Goal: Information Seeking & Learning: Compare options

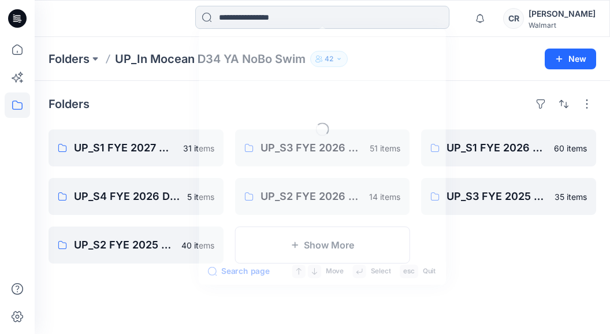
click at [309, 20] on input at bounding box center [322, 17] width 254 height 23
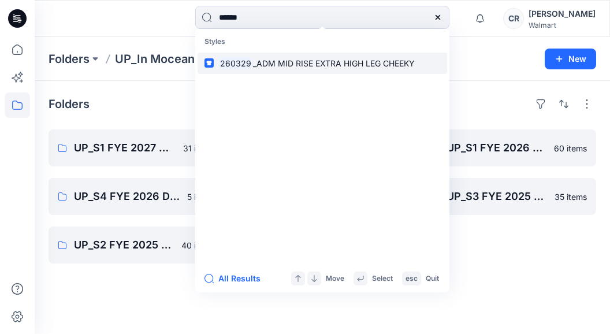
type input "******"
click at [296, 60] on span "_ADM MID RISE EXTRA HIGH LEG CHEEKY" at bounding box center [334, 63] width 162 height 10
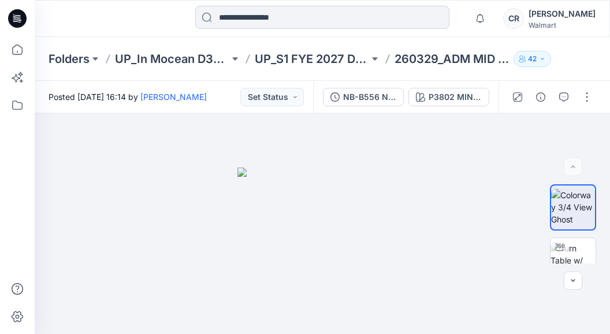
click at [263, 13] on input at bounding box center [322, 17] width 254 height 23
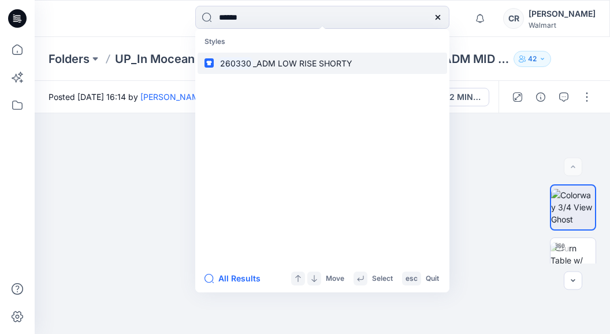
type input "******"
click at [272, 71] on link "260330 _ADM LOW RISE SHORTY" at bounding box center [323, 63] width 250 height 21
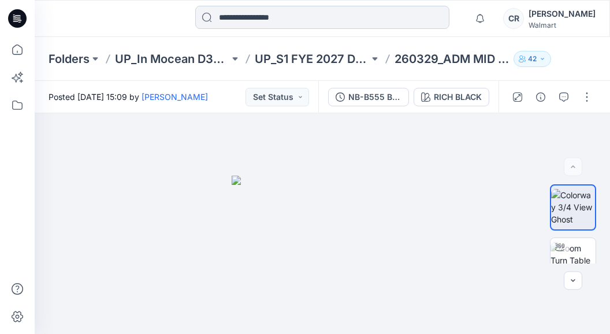
click at [281, 14] on input at bounding box center [322, 17] width 254 height 23
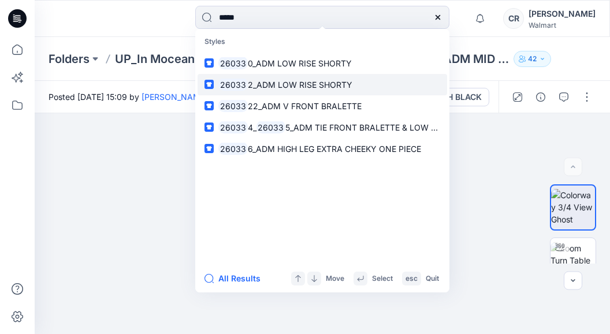
type input "*****"
click at [309, 79] on p "26033 2_ADM LOW RISE SHORTY" at bounding box center [285, 85] width 134 height 12
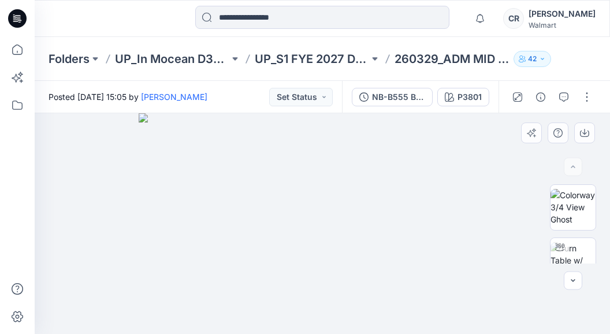
click at [426, 220] on img at bounding box center [323, 223] width 368 height 221
click at [291, 5] on div "Notifications Your style 023800T_023801B_ADM SKINNY TRI TOP &amp; SKINNY TIE MI…" at bounding box center [323, 18] width 576 height 37
click at [290, 22] on input at bounding box center [322, 17] width 254 height 23
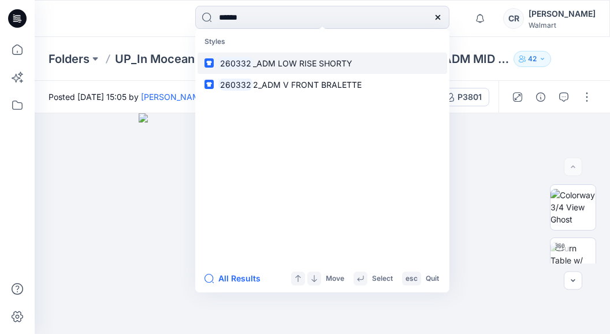
type input "******"
click at [294, 61] on span "_ADM LOW RISE SHORTY" at bounding box center [302, 63] width 99 height 10
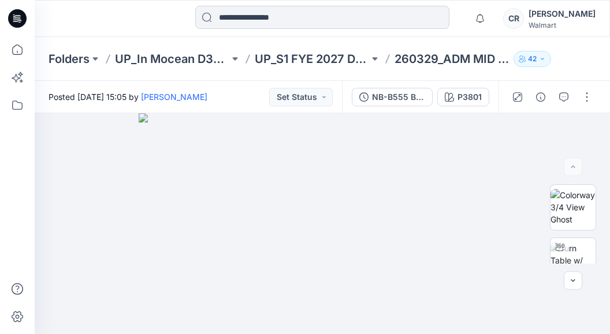
click at [320, 25] on input at bounding box center [322, 17] width 254 height 23
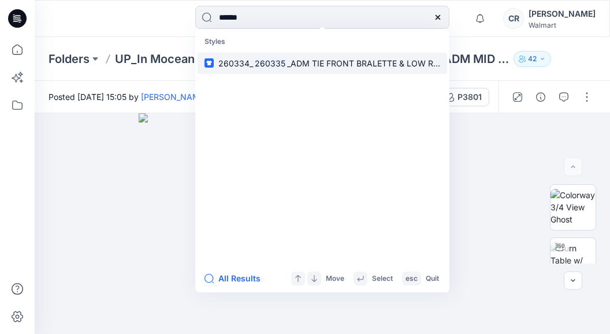
type input "******"
click at [283, 69] on link "260334_ 260335 _ADM TIE FRONT BRALETTE & LOW RISE REGULAR CHEEKY" at bounding box center [323, 63] width 250 height 21
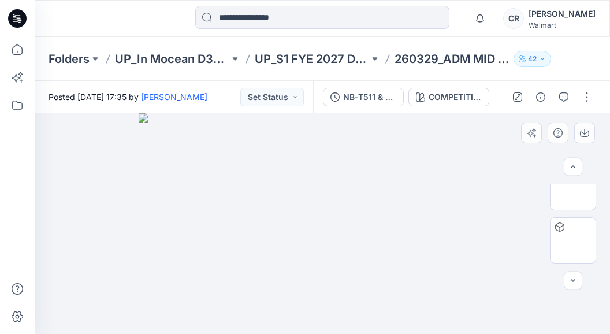
scroll to position [228, 0]
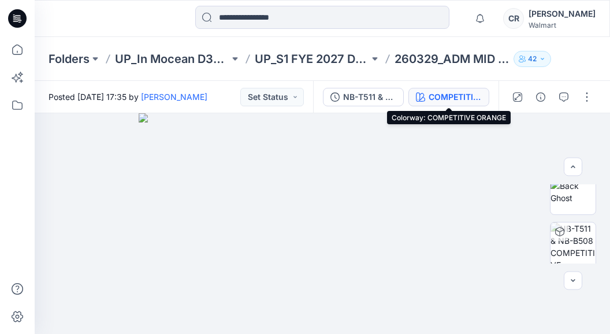
click at [462, 94] on div "COMPETITIVE ORANGE" at bounding box center [455, 97] width 53 height 13
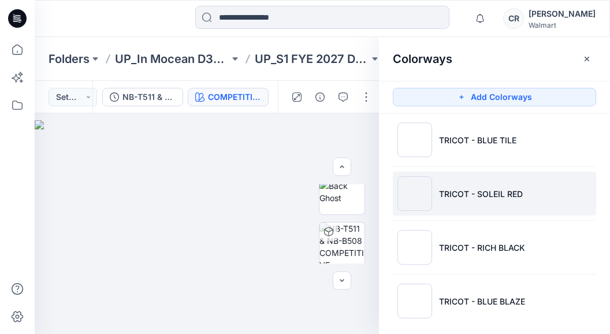
scroll to position [340, 0]
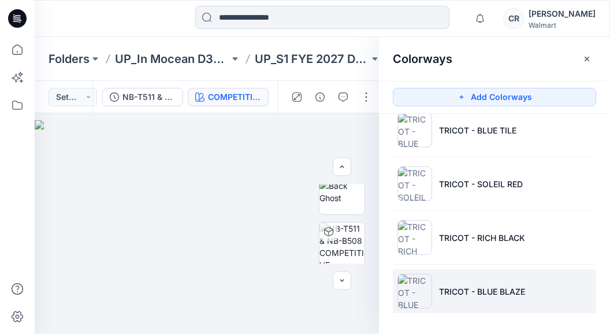
click at [495, 300] on li "TRICOT - BLUE BLAZE" at bounding box center [494, 291] width 203 height 44
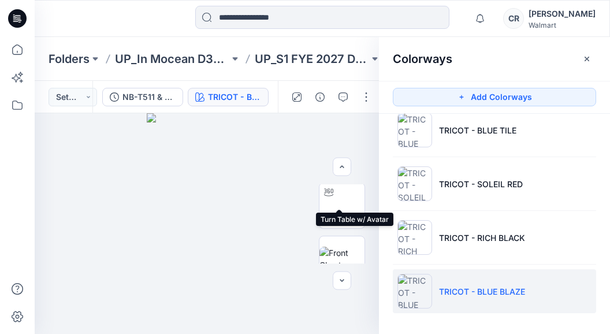
scroll to position [113, 0]
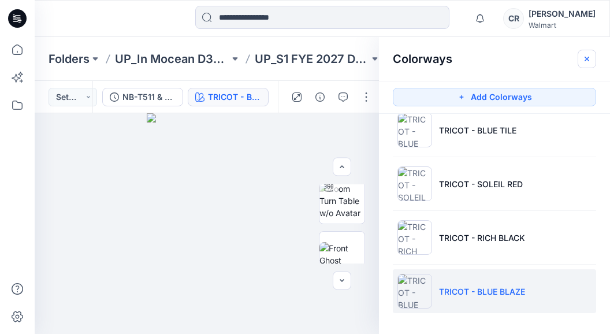
click at [586, 62] on icon "button" at bounding box center [586, 58] width 9 height 9
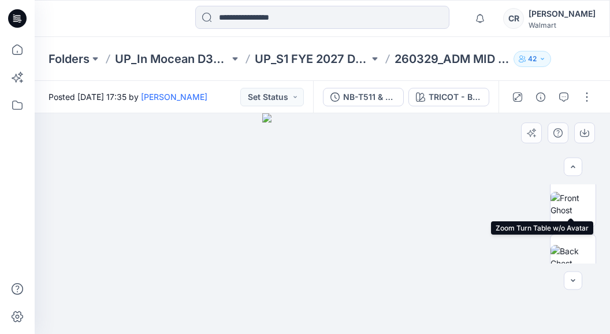
scroll to position [170, 0]
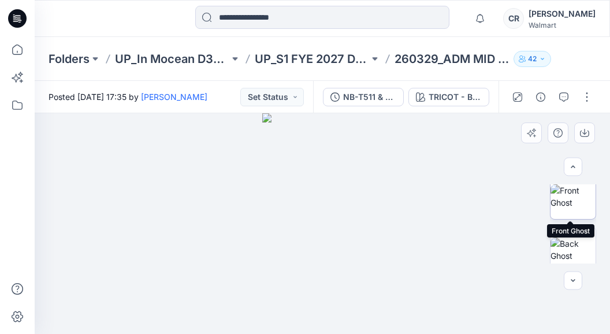
click at [571, 207] on img at bounding box center [573, 196] width 45 height 24
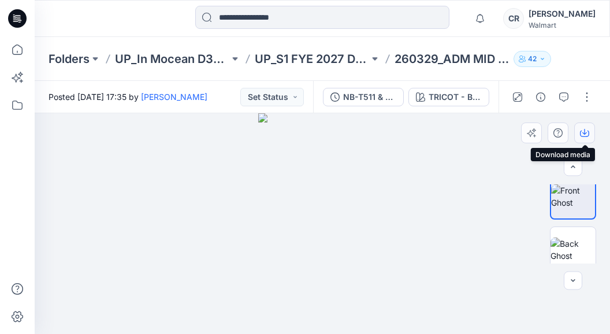
click at [592, 128] on button "button" at bounding box center [584, 133] width 21 height 21
click at [227, 67] on div "Folders UP_In Mocean D34 YA NoBo Swim UP_S1 FYE 2027 D34 YA NoBo Swim InMocean …" at bounding box center [323, 59] width 576 height 44
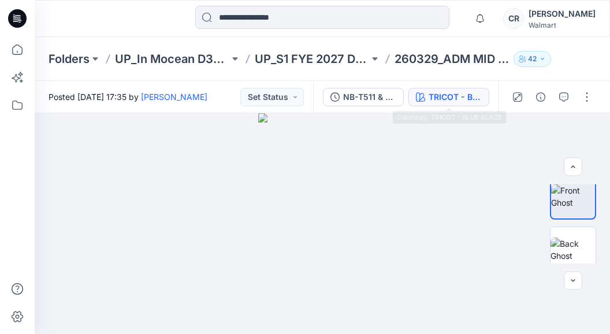
click at [448, 98] on div "TRICOT - BLUE BLAZE" at bounding box center [455, 97] width 53 height 13
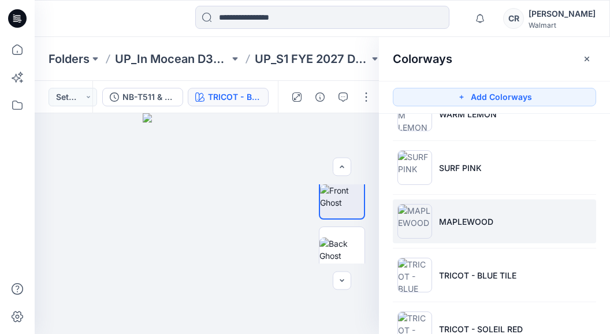
scroll to position [231, 0]
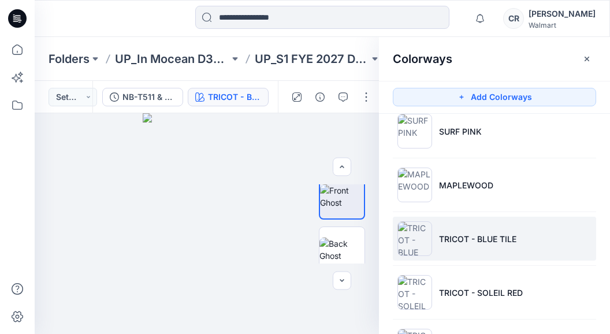
click at [480, 236] on p "TRICOT - BLUE TILE" at bounding box center [477, 239] width 77 height 12
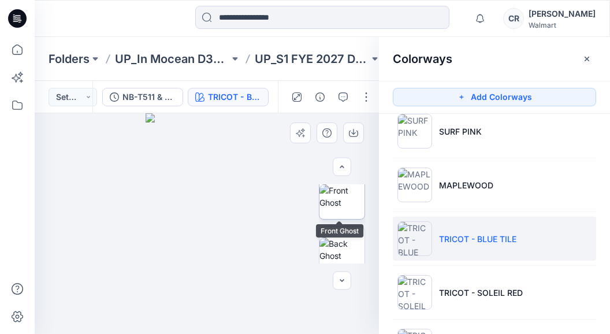
click at [326, 206] on img at bounding box center [342, 196] width 45 height 24
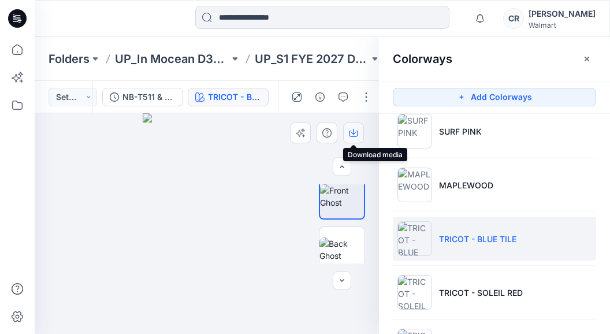
click at [358, 138] on button "button" at bounding box center [353, 133] width 21 height 21
click at [154, 22] on div at bounding box center [107, 18] width 144 height 25
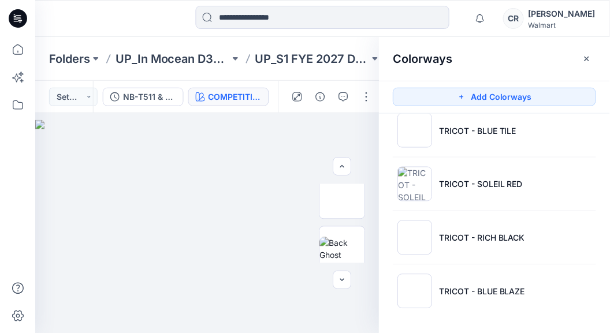
scroll to position [340, 0]
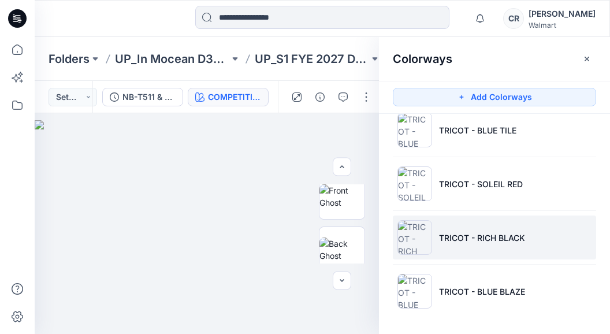
click at [469, 243] on p "TRICOT - RICH BLACK" at bounding box center [482, 238] width 86 height 12
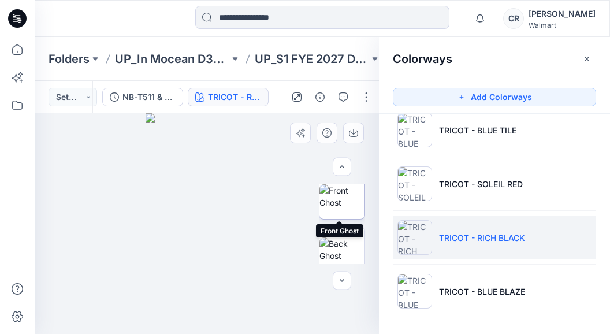
click at [328, 209] on img at bounding box center [342, 196] width 45 height 24
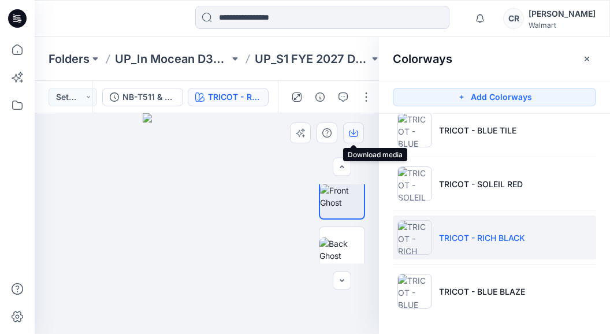
click at [351, 131] on icon "button" at bounding box center [353, 132] width 9 height 9
click at [324, 79] on div "Folders UP_In Mocean D34 YA NoBo Swim UP_S1 FYE 2027 D34 YA NoBo Swim InMocean …" at bounding box center [323, 59] width 576 height 44
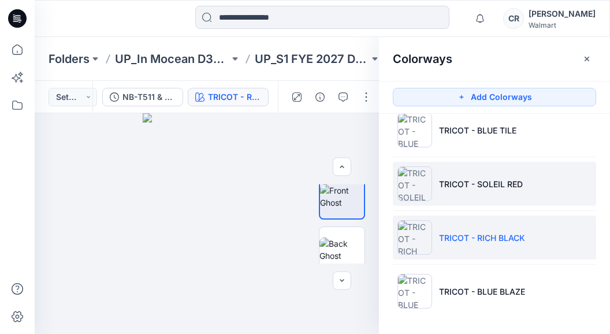
click at [507, 189] on p "TRICOT - SOLEIL RED" at bounding box center [481, 184] width 84 height 12
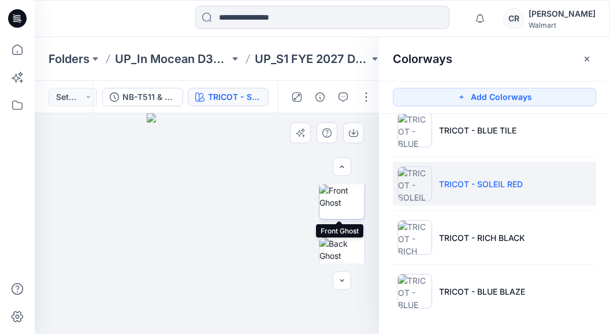
click at [339, 199] on img at bounding box center [342, 196] width 45 height 24
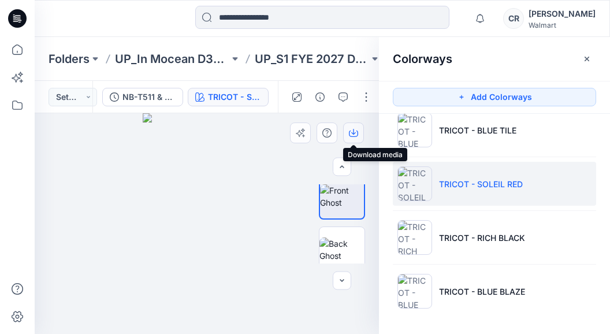
click at [352, 130] on icon "button" at bounding box center [353, 132] width 9 height 9
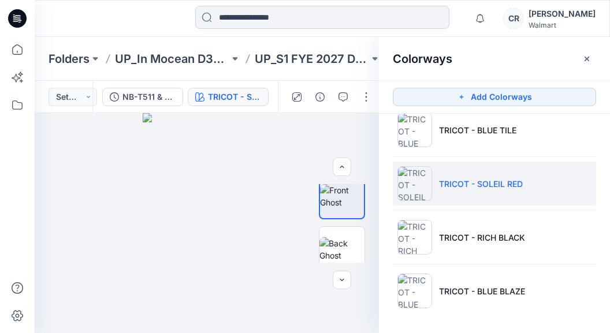
click at [276, 18] on input at bounding box center [322, 17] width 254 height 23
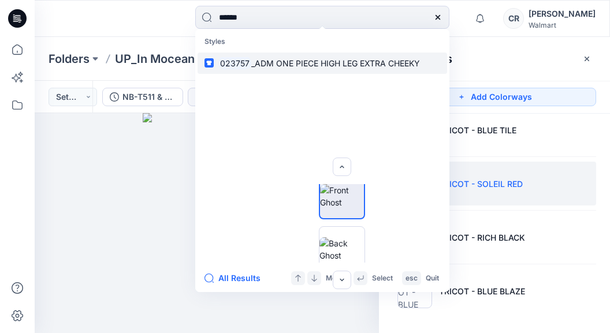
type input "******"
click at [340, 62] on span "_ADM ONE PIECE HIGH LEG EXTRA CHEEKY" at bounding box center [335, 63] width 169 height 10
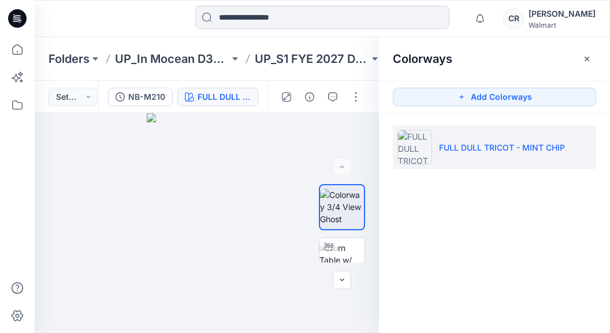
click at [278, 20] on input at bounding box center [322, 17] width 254 height 23
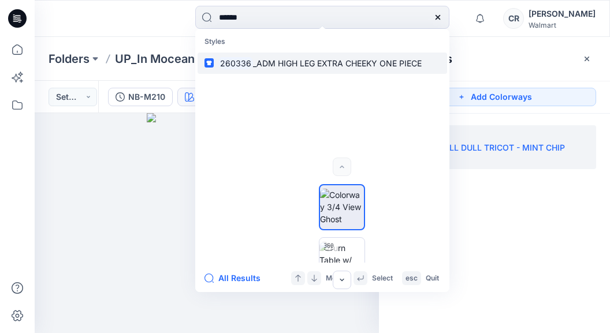
type input "******"
click at [269, 65] on span "_ADM HIGH LEG EXTRA CHEEKY ONE PIECE" at bounding box center [337, 63] width 169 height 10
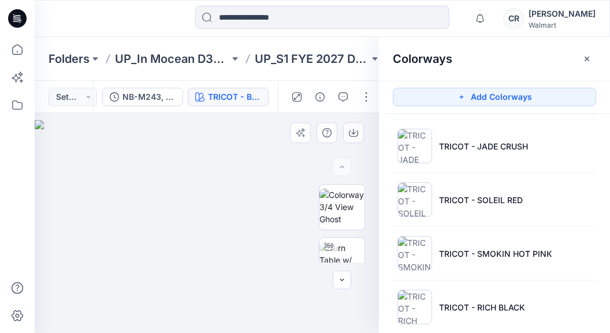
scroll to position [58, 0]
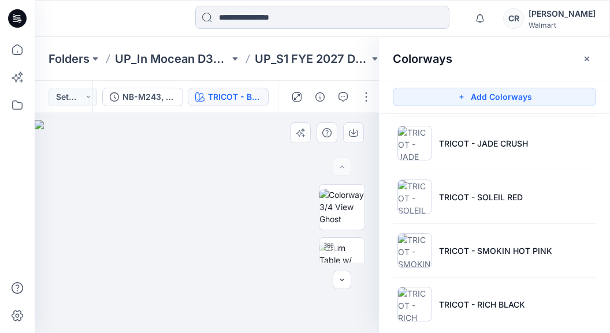
click at [361, 23] on input at bounding box center [322, 17] width 254 height 23
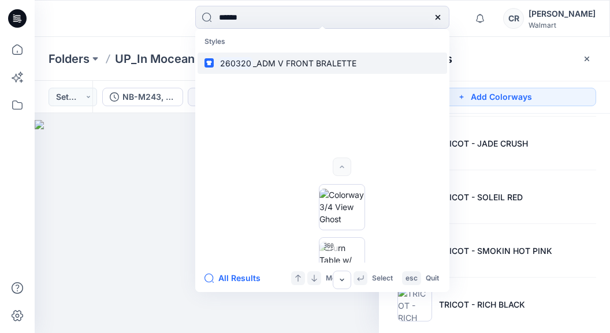
type input "******"
click at [315, 68] on p "260320 _ADM V FRONT BRALETTE" at bounding box center [287, 63] width 138 height 12
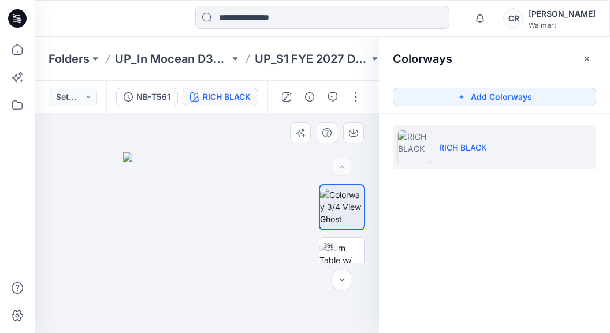
click at [454, 23] on div at bounding box center [323, 18] width 288 height 25
click at [408, 20] on input at bounding box center [322, 17] width 254 height 23
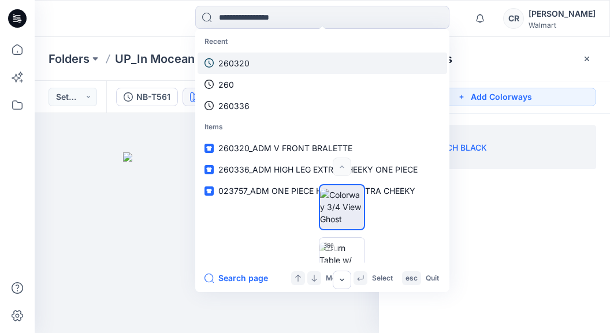
click at [297, 59] on link "260320" at bounding box center [323, 63] width 250 height 21
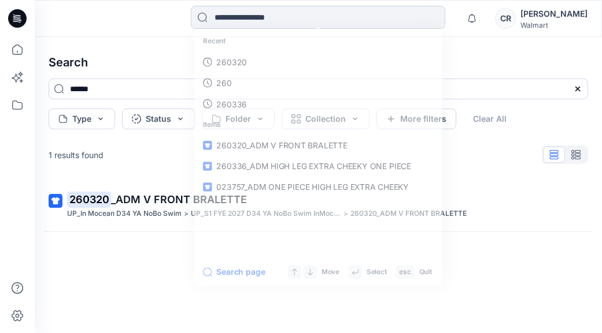
click at [306, 16] on input at bounding box center [318, 17] width 254 height 23
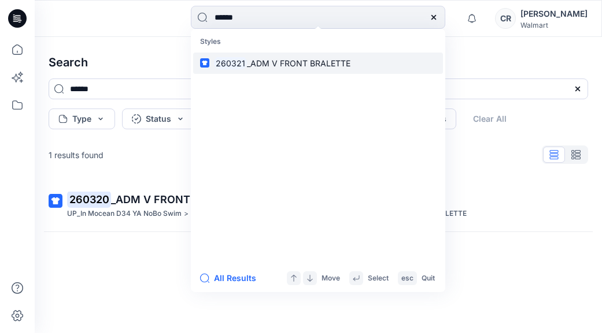
type input "******"
click at [296, 60] on span "_ADM V FRONT BRALETTE" at bounding box center [298, 63] width 103 height 10
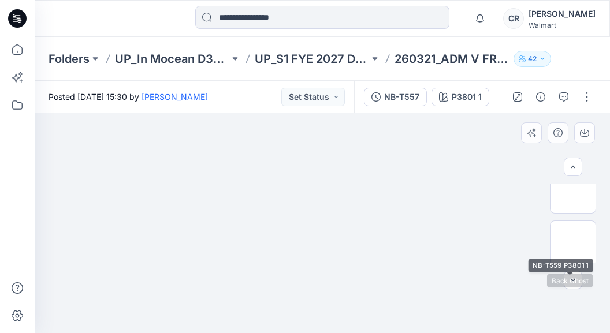
scroll to position [173, 0]
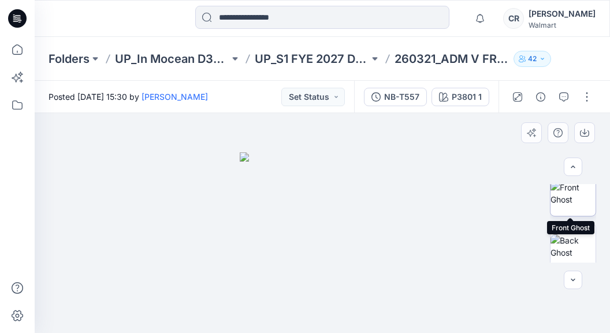
click at [581, 203] on img at bounding box center [573, 193] width 45 height 24
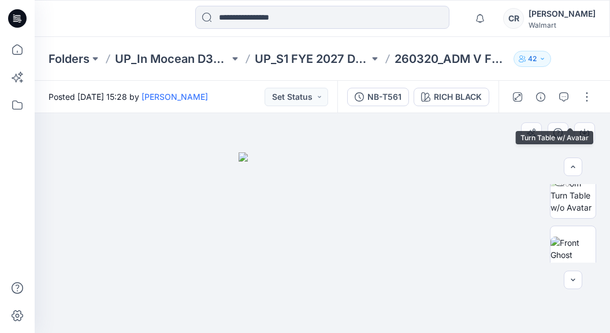
scroll to position [173, 0]
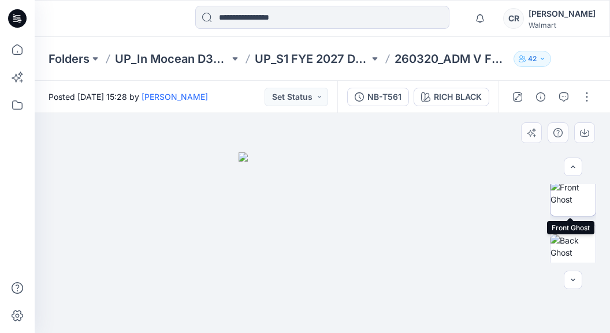
click at [569, 202] on img at bounding box center [573, 193] width 45 height 24
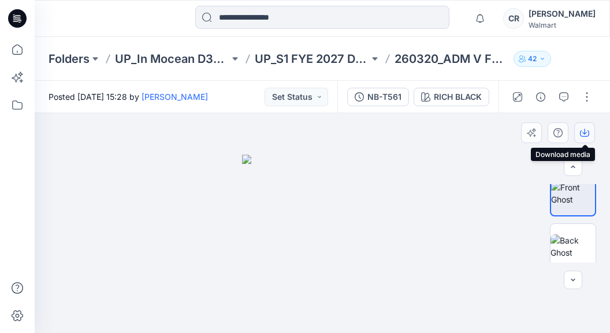
click at [580, 127] on button "button" at bounding box center [584, 133] width 21 height 21
click at [96, 22] on div at bounding box center [107, 18] width 144 height 25
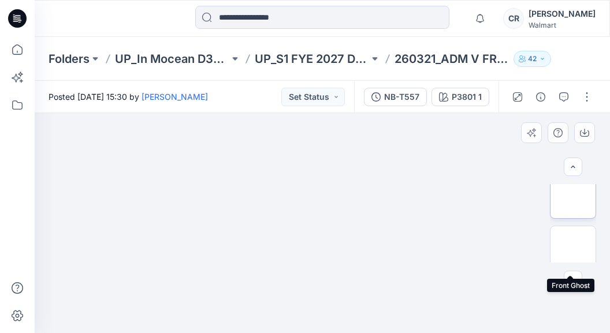
scroll to position [173, 0]
click at [257, 18] on input at bounding box center [322, 17] width 254 height 23
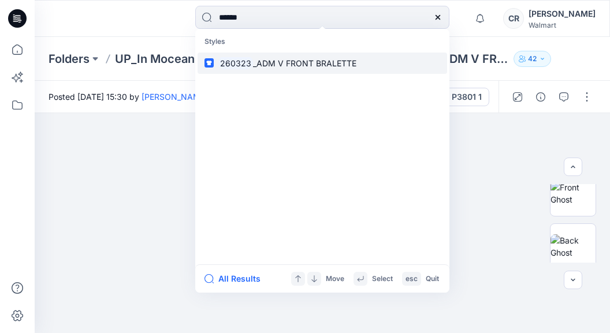
type input "******"
click at [321, 70] on link "260323 _ADM V FRONT BRALETTE" at bounding box center [323, 63] width 250 height 21
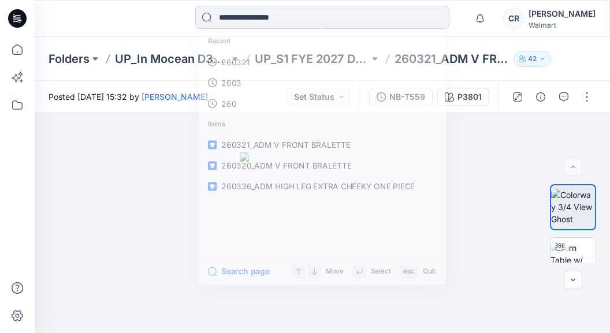
click at [285, 16] on input at bounding box center [322, 17] width 254 height 23
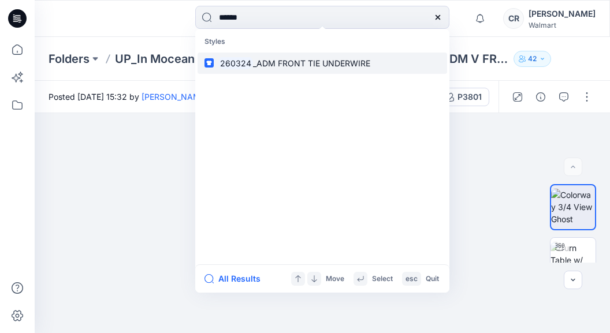
type input "******"
click at [277, 62] on span "_ADM FRONT TIE UNDERWIRE" at bounding box center [311, 63] width 117 height 10
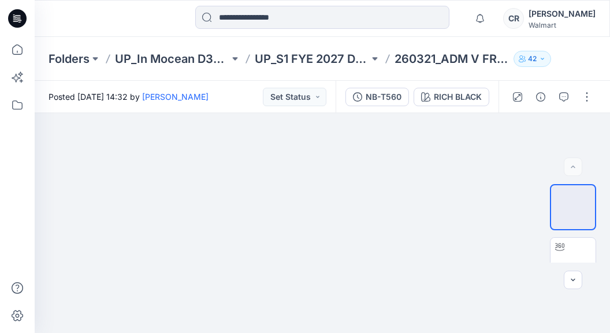
click at [280, 36] on div "Notifications Your style 023800T_023801B_ADM SKINNY TRI TOP &amp; SKINNY TIE MI…" at bounding box center [323, 18] width 576 height 37
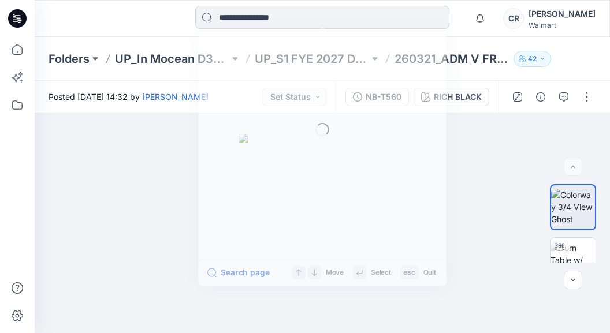
click at [289, 13] on input at bounding box center [322, 17] width 254 height 23
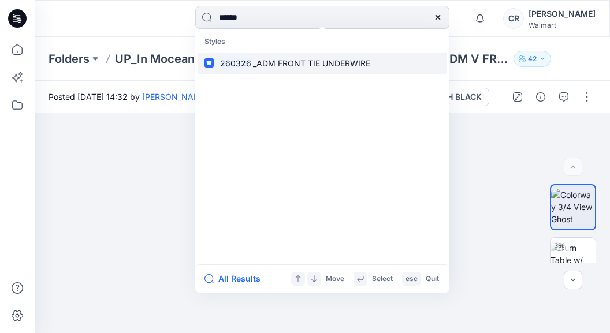
type input "******"
click at [342, 61] on span "_ADM FRONT TIE UNDERWIRE" at bounding box center [311, 63] width 117 height 10
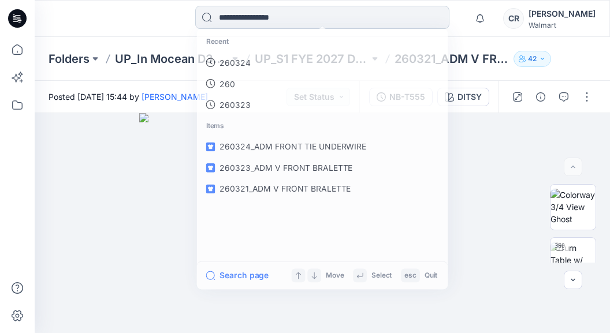
click at [321, 16] on input at bounding box center [322, 17] width 254 height 23
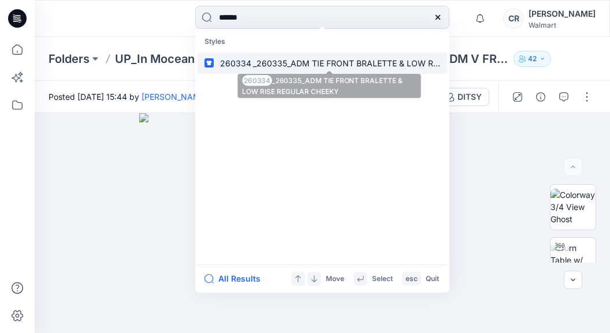
type input "******"
click at [325, 60] on span "_260335_ADM TIE FRONT BRALETTE & LOW RISE REGULAR CHEEKY" at bounding box center [386, 63] width 266 height 10
